Goal: Task Accomplishment & Management: Manage account settings

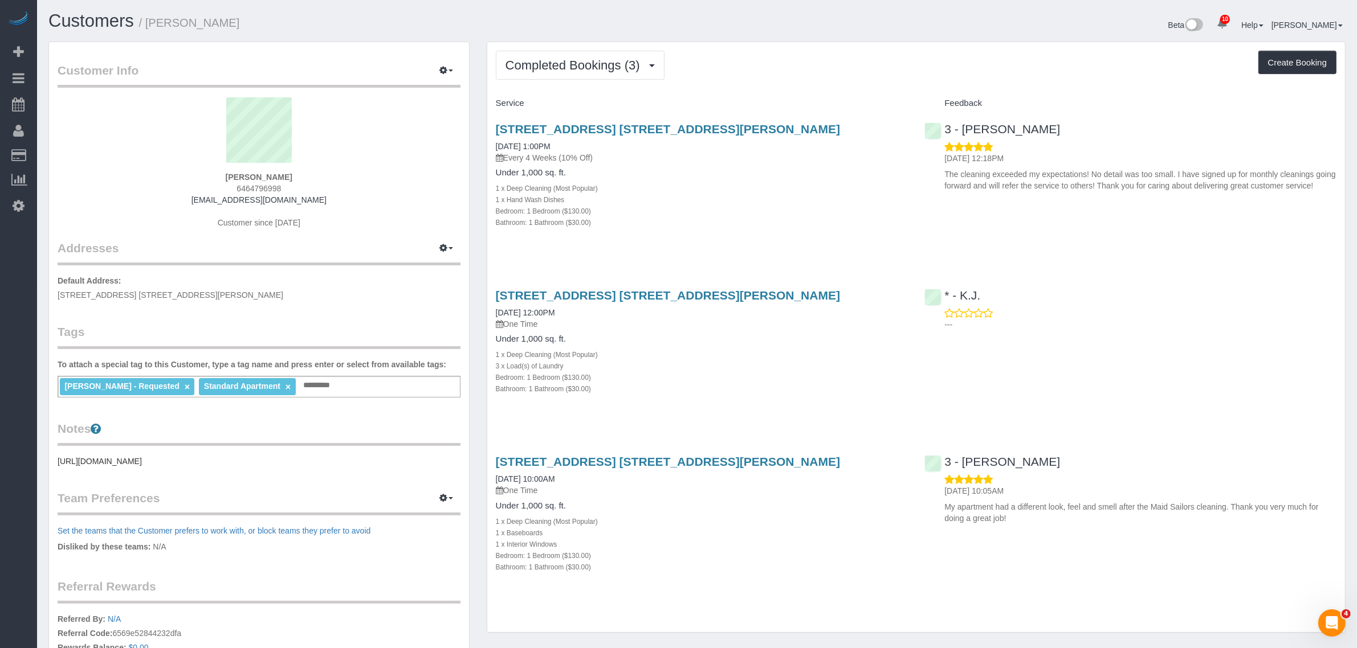
click at [819, 80] on div "Completed Bookings (3) Completed Bookings (3) Upcoming Bookings (6) Cancelled B…" at bounding box center [916, 337] width 858 height 590
click at [580, 61] on span "Completed Bookings (3)" at bounding box center [575, 65] width 140 height 14
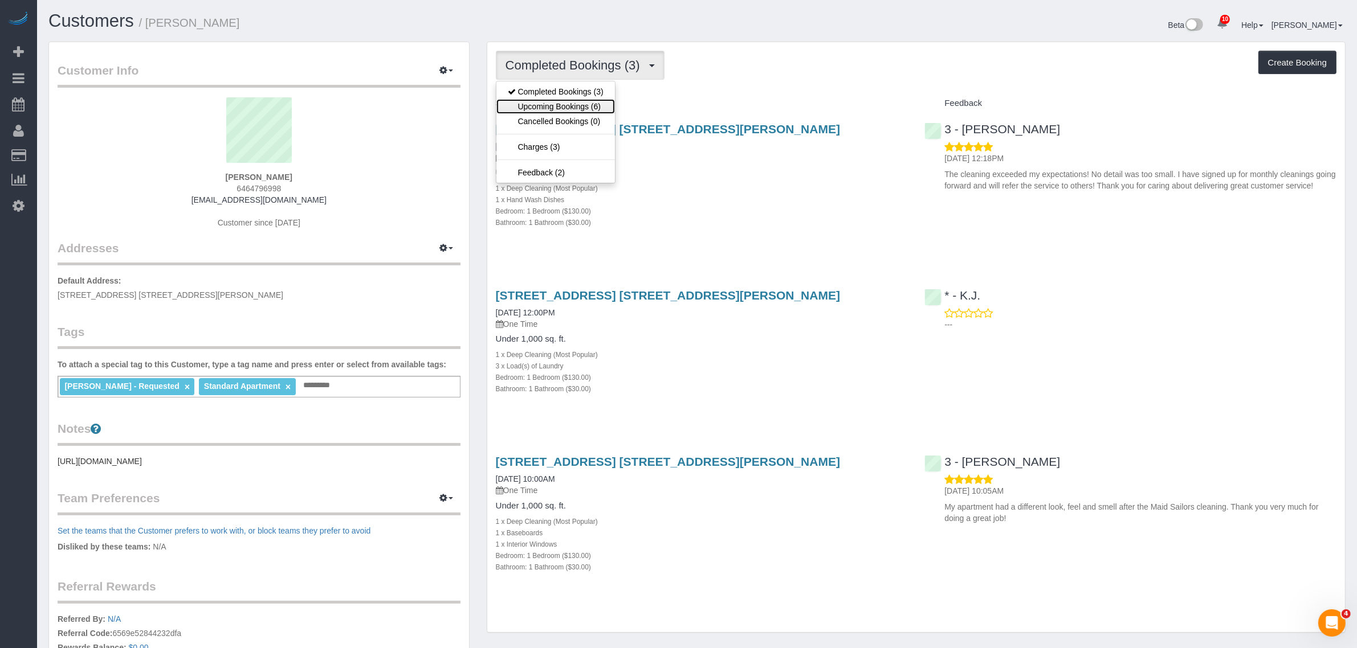
click at [583, 106] on link "Upcoming Bookings (6)" at bounding box center [555, 106] width 119 height 15
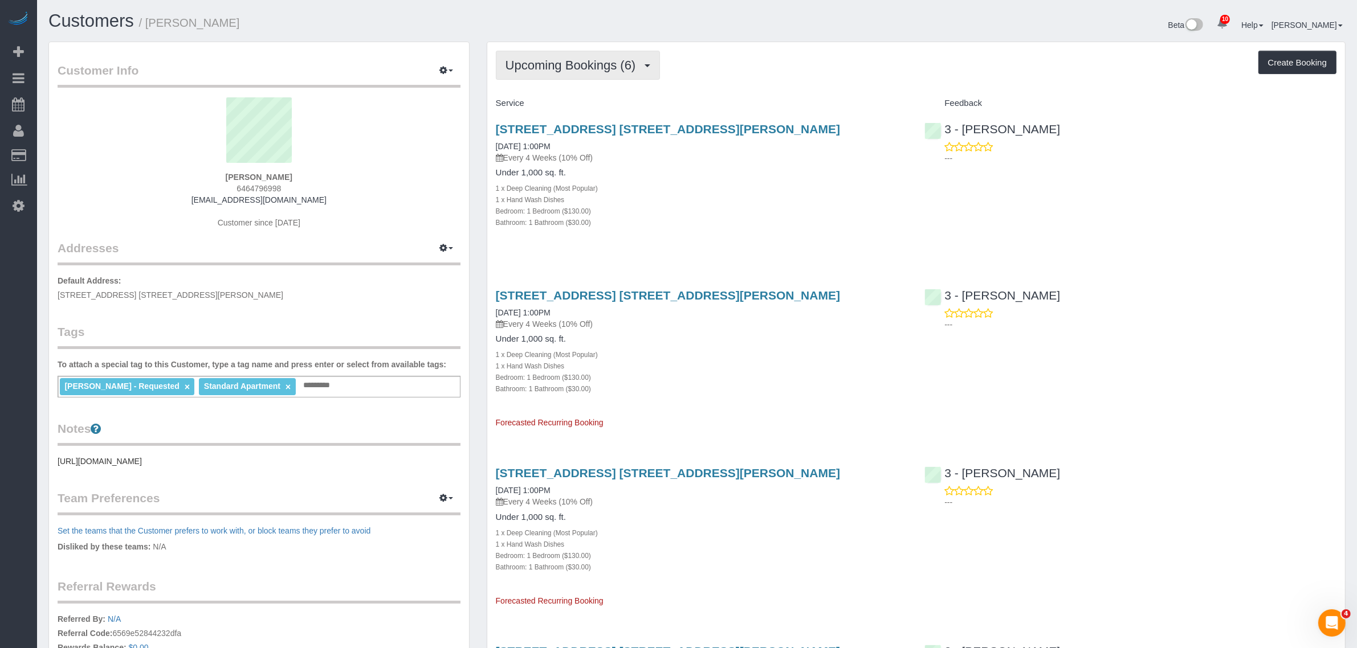
click at [553, 59] on span "Upcoming Bookings (6)" at bounding box center [573, 65] width 136 height 14
click at [585, 87] on link "Completed Bookings (3)" at bounding box center [555, 91] width 119 height 15
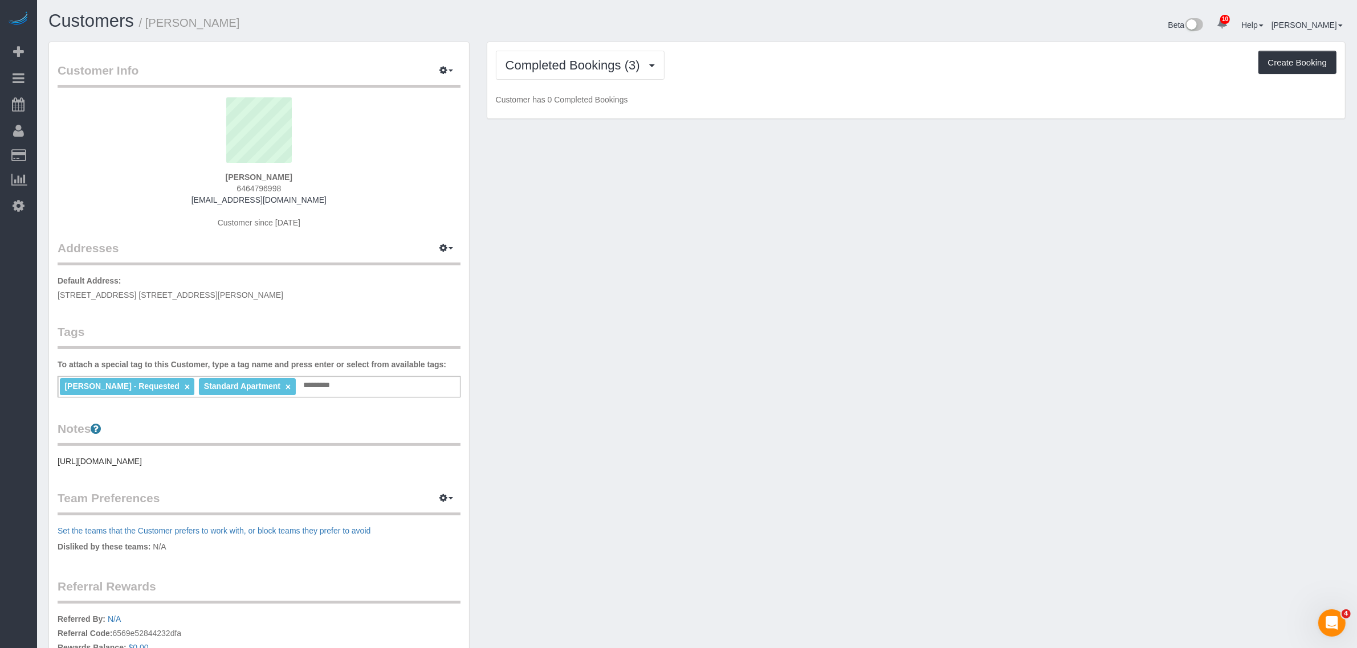
click at [762, 79] on div "Completed Bookings (3) Completed Bookings (3) Upcoming Bookings (6) Cancelled B…" at bounding box center [916, 65] width 841 height 29
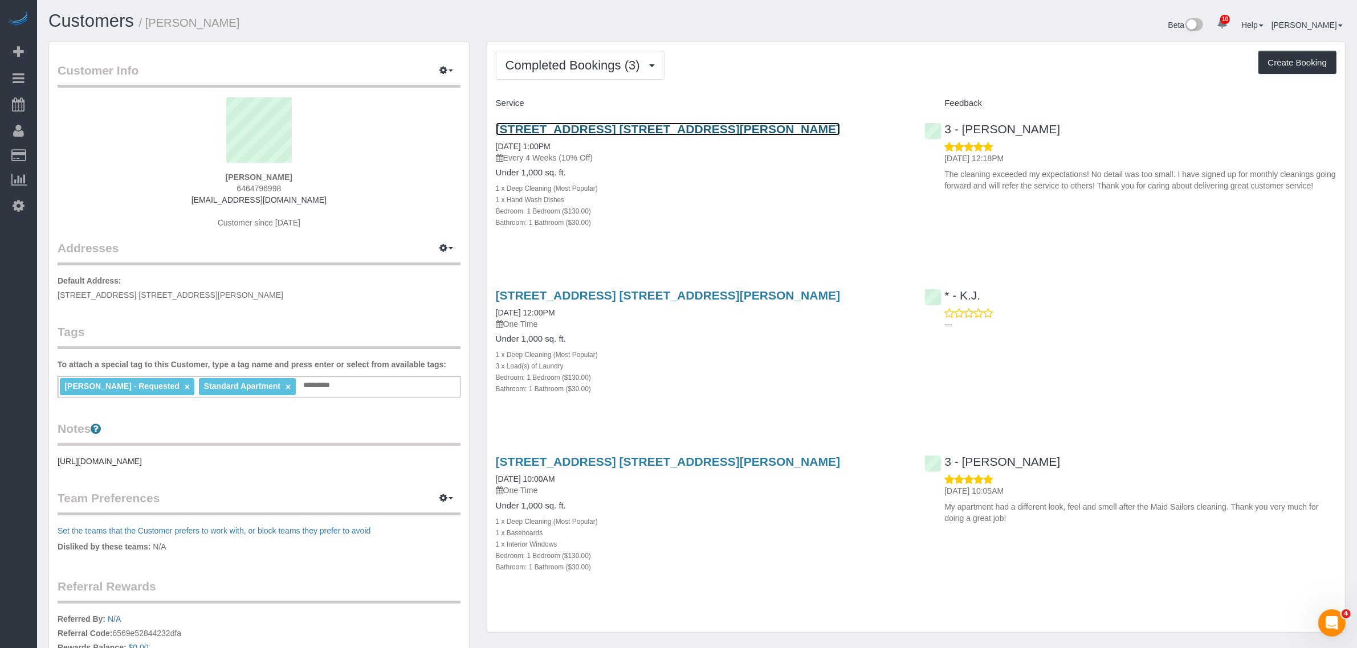
click at [764, 128] on link "[STREET_ADDRESS] [STREET_ADDRESS][PERSON_NAME]" at bounding box center [668, 129] width 344 height 13
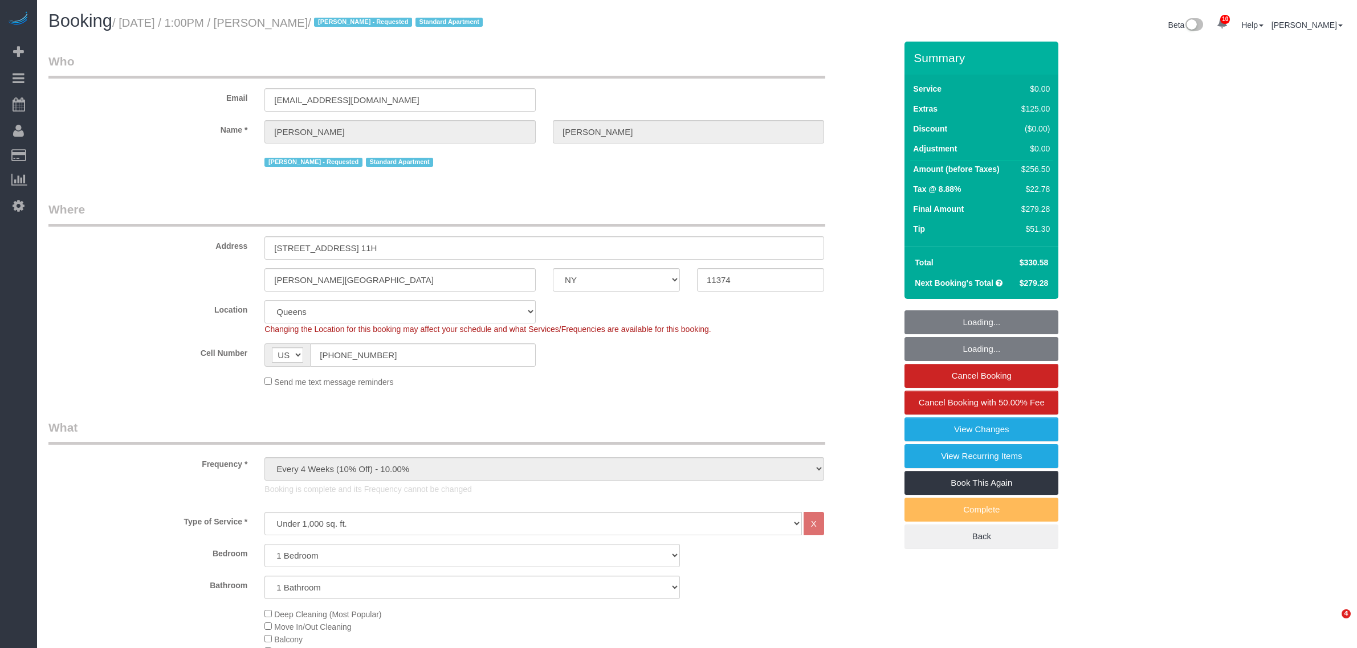
select select "NY"
select select "spot1"
select select "number:89"
select select "number:90"
select select "number:15"
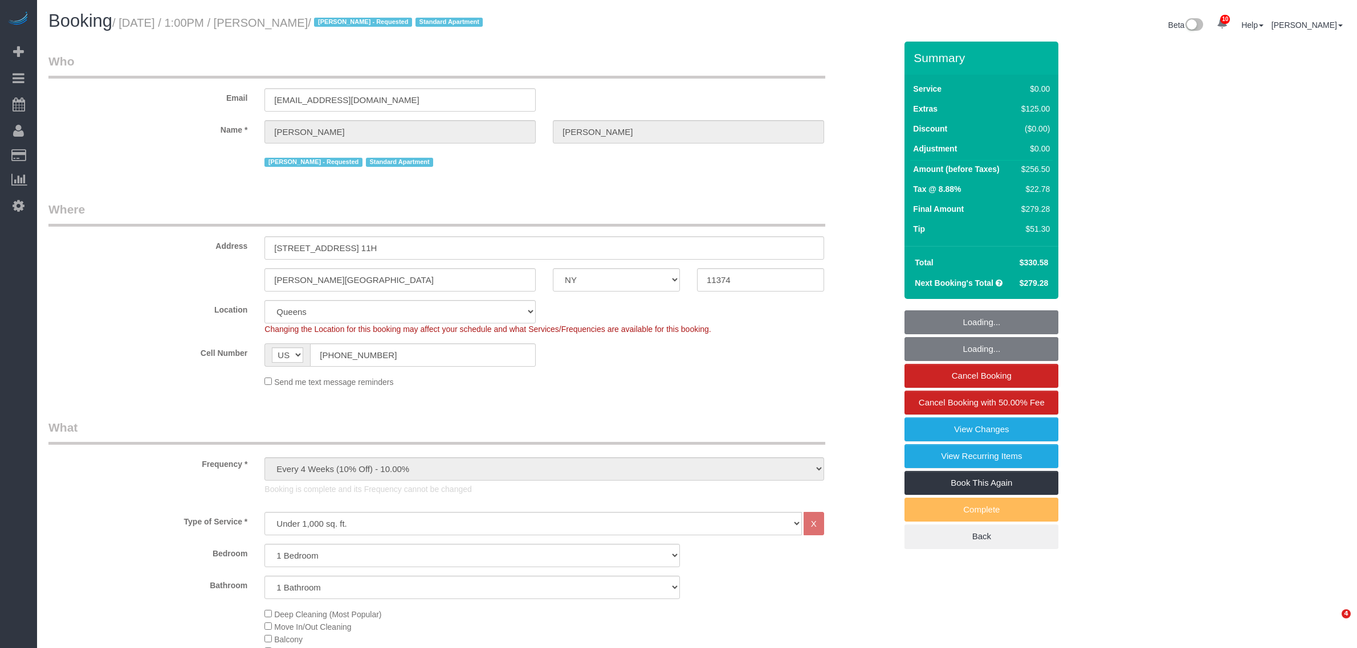
select select "number:6"
select select "object:1426"
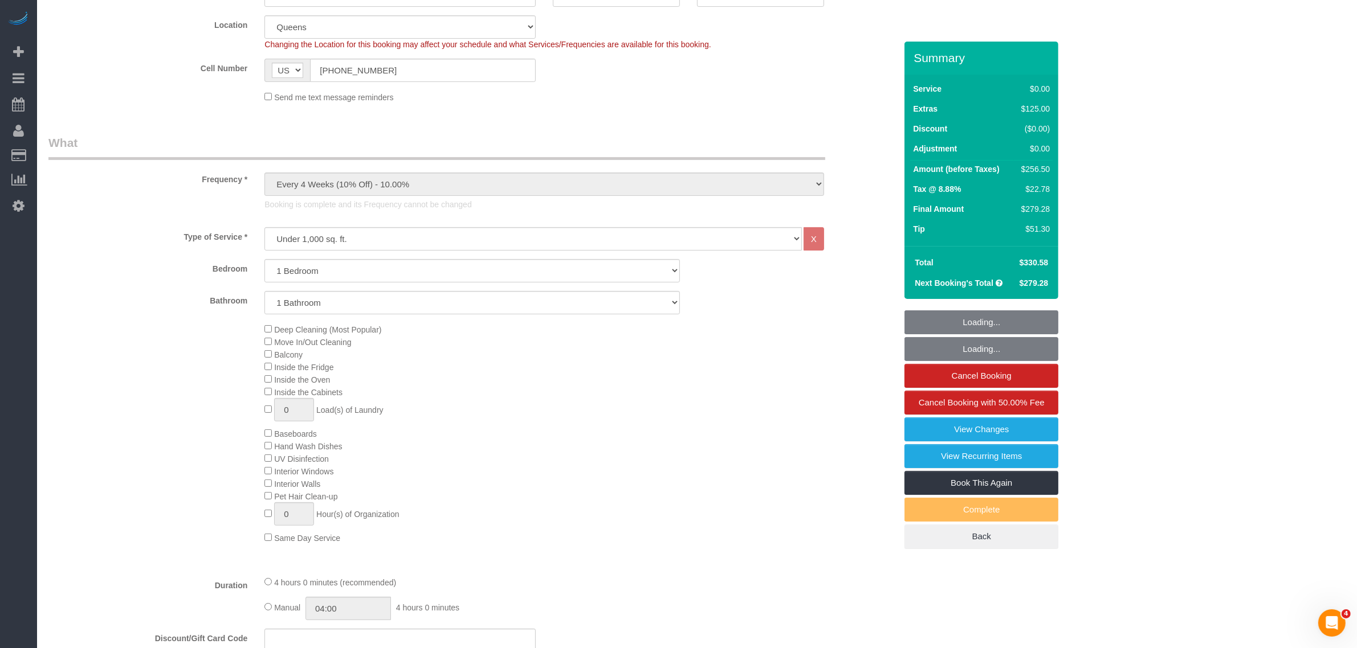
select select "1"
click at [968, 419] on link "View Changes" at bounding box center [981, 430] width 154 height 24
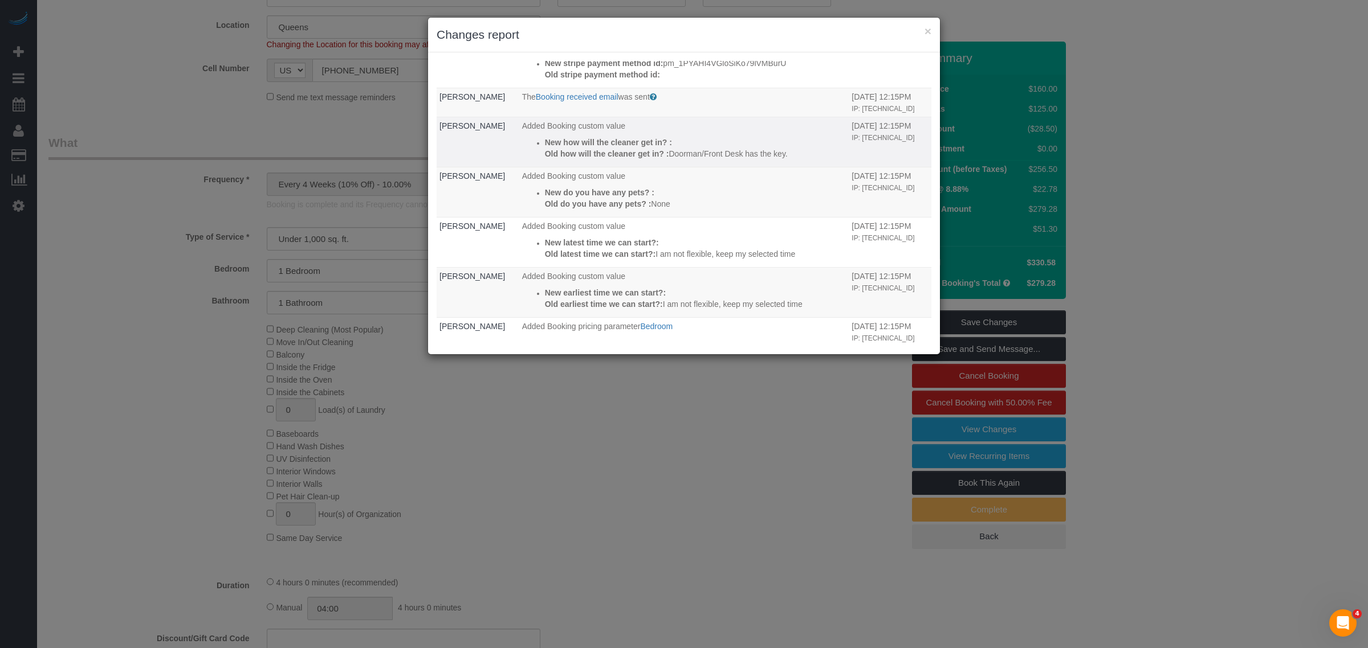
scroll to position [946, 0]
